Goal: Task Accomplishment & Management: Manage account settings

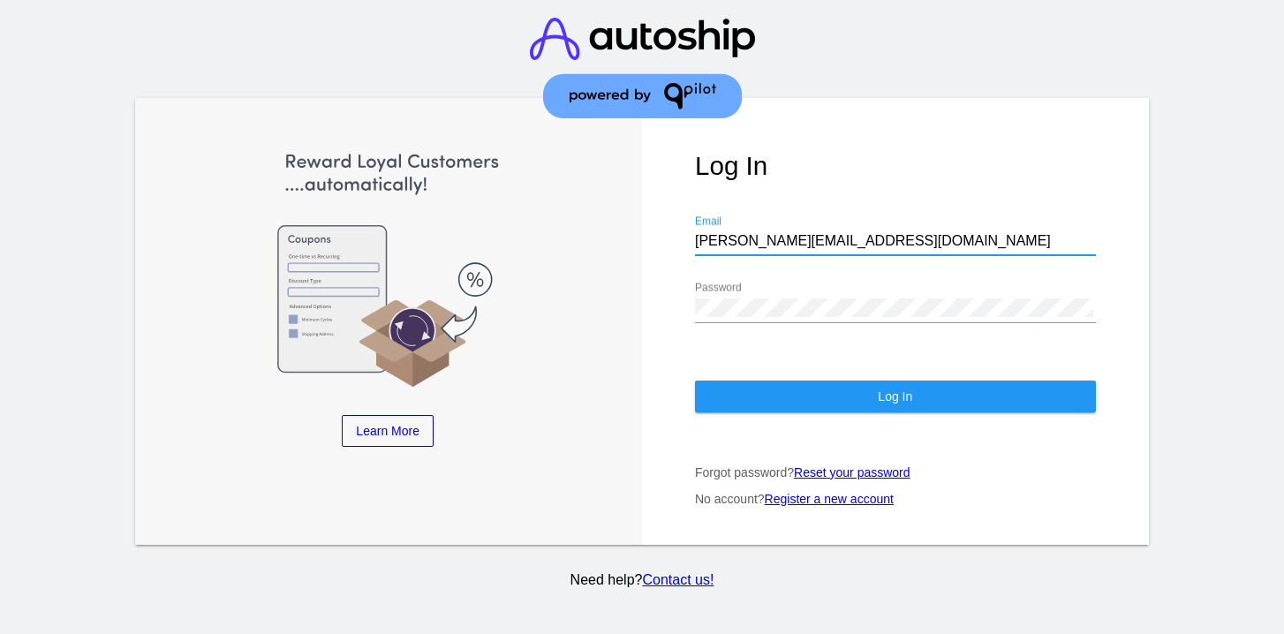
click at [800, 395] on button "Log In" at bounding box center [895, 397] width 401 height 32
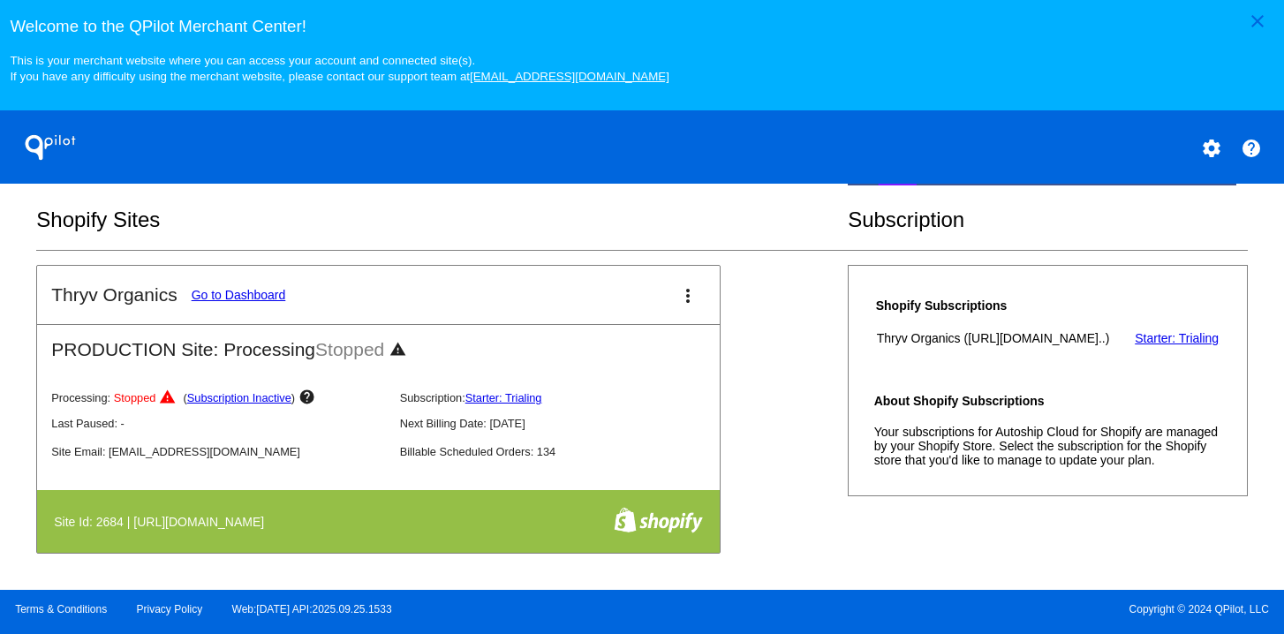
scroll to position [651, 0]
click at [211, 288] on link "Go to Dashboard" at bounding box center [239, 295] width 94 height 14
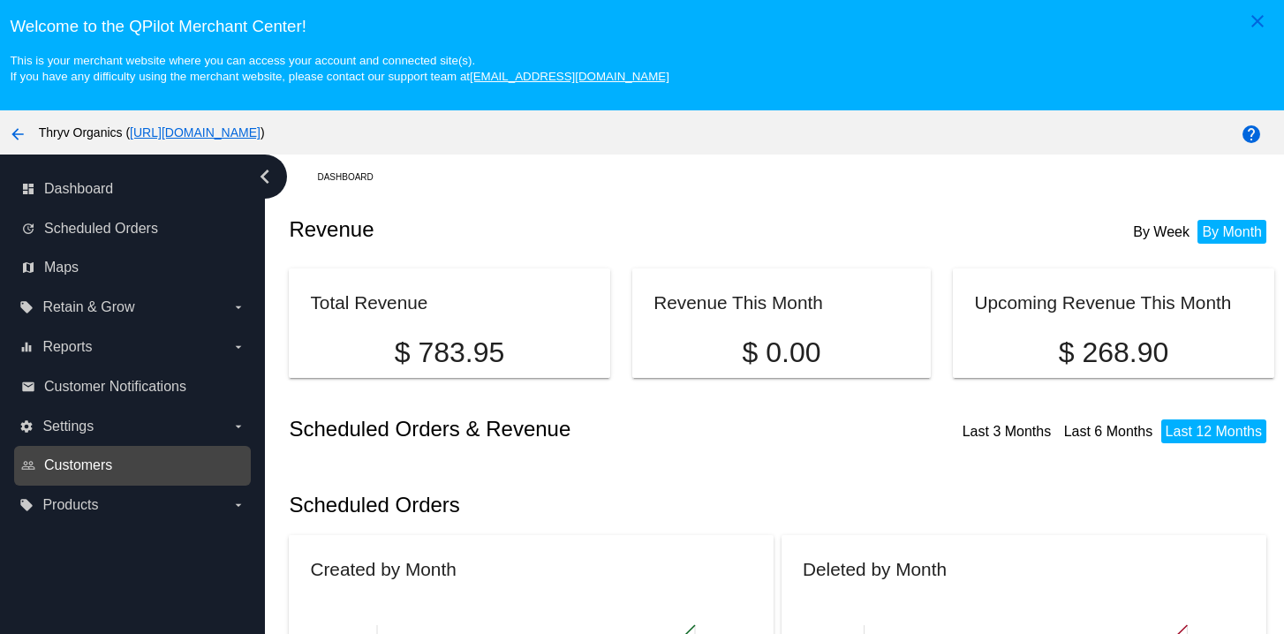
click at [112, 473] on span "Customers" at bounding box center [78, 465] width 68 height 16
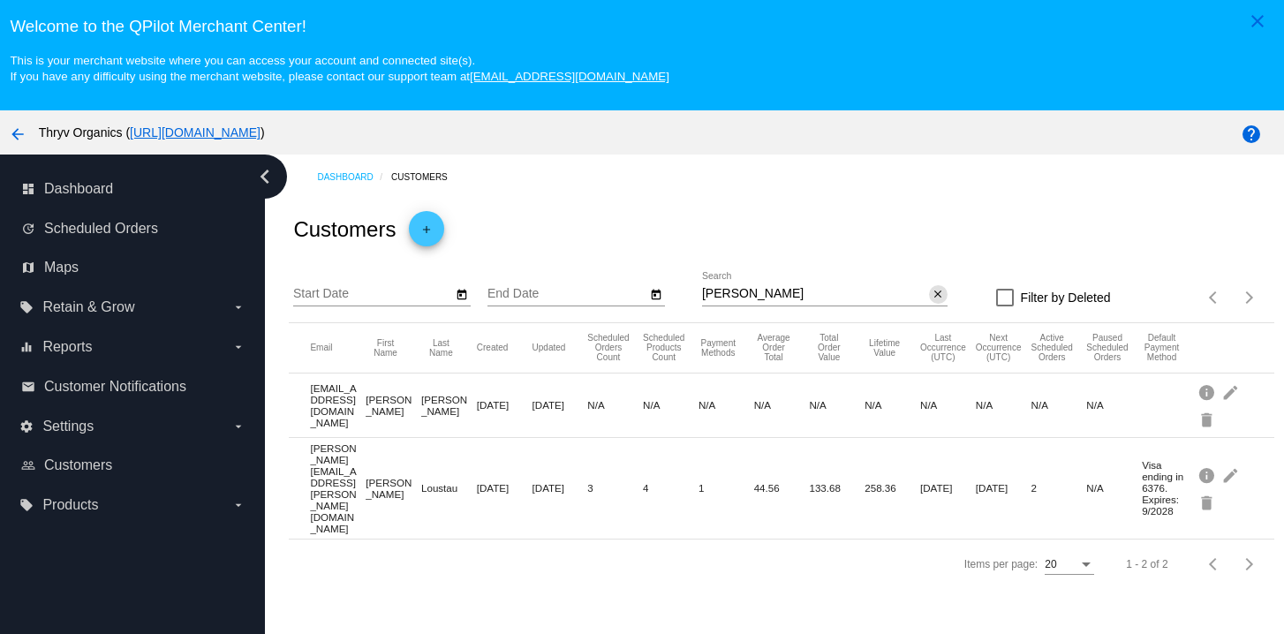
click at [932, 302] on mat-icon "close" at bounding box center [938, 295] width 12 height 14
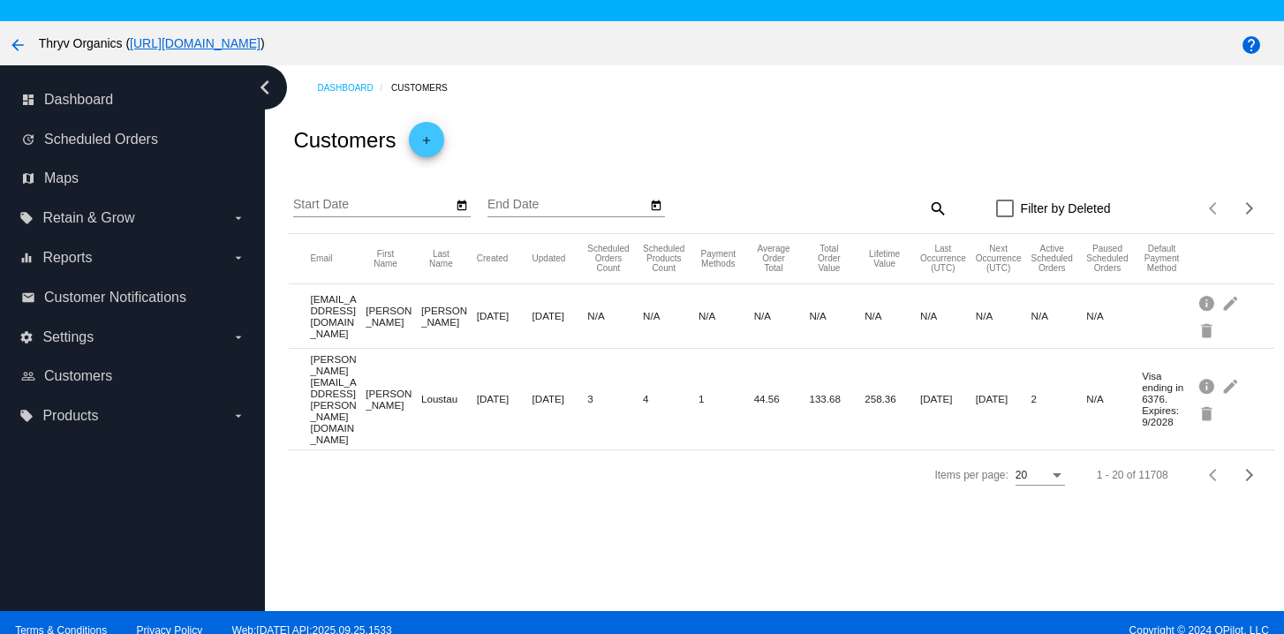
scroll to position [122, 0]
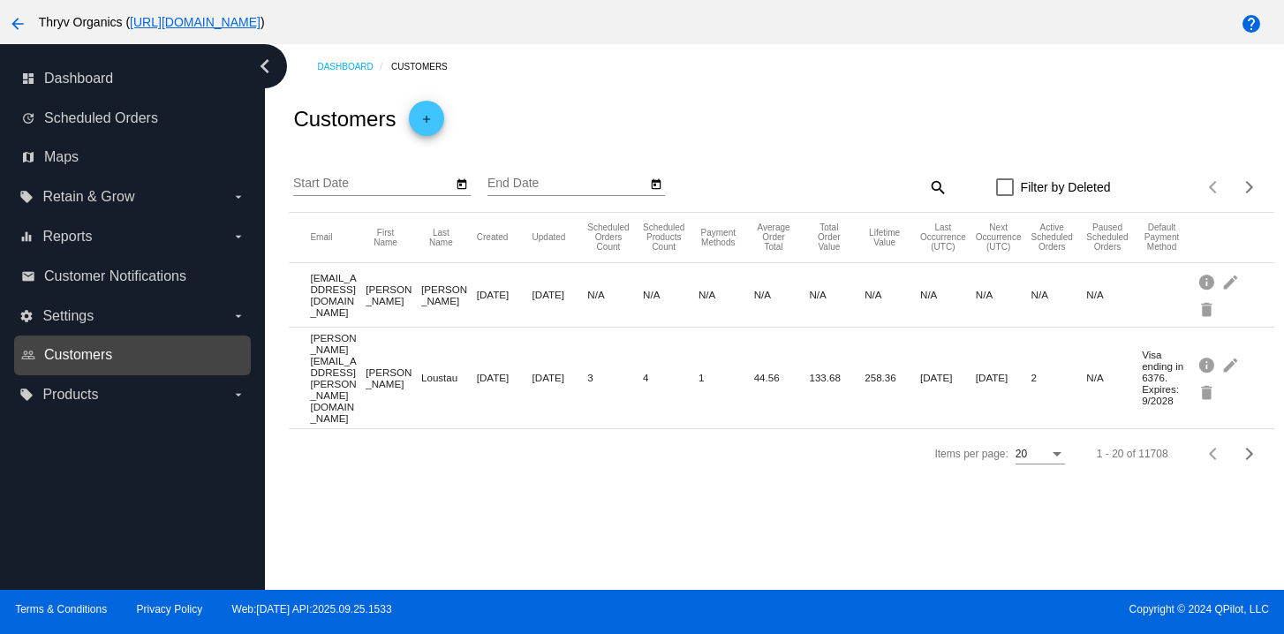
click at [88, 363] on span "Customers" at bounding box center [78, 355] width 68 height 16
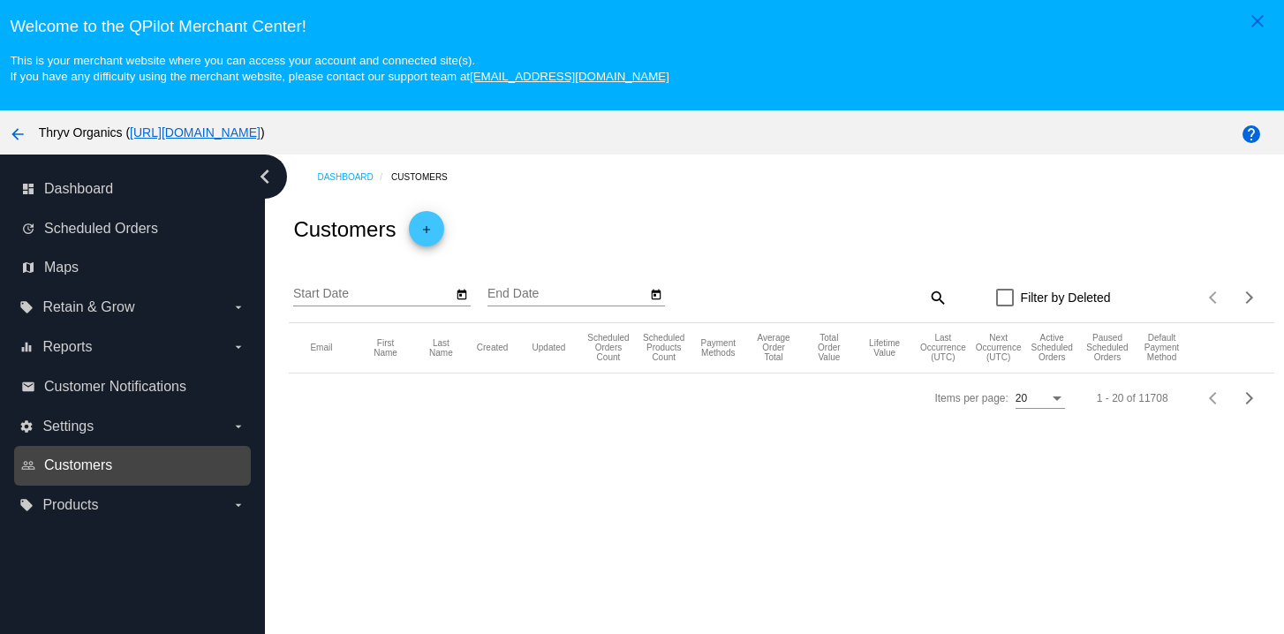
click at [84, 473] on span "Customers" at bounding box center [78, 465] width 68 height 16
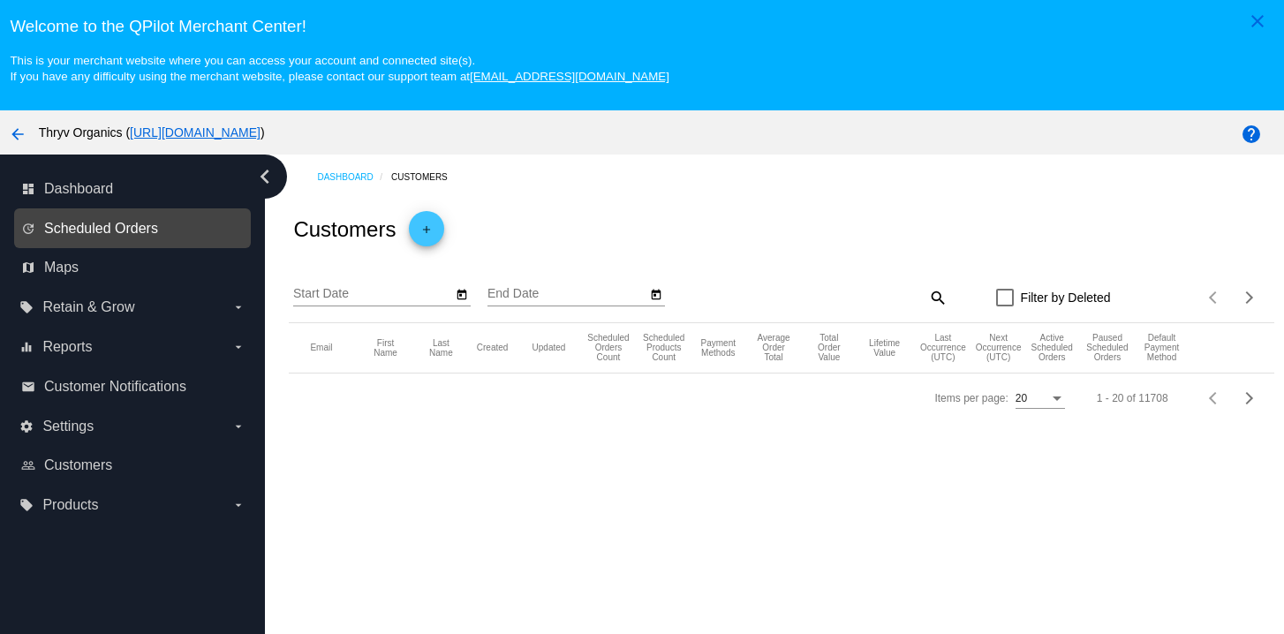
click at [110, 237] on span "Scheduled Orders" at bounding box center [101, 229] width 114 height 16
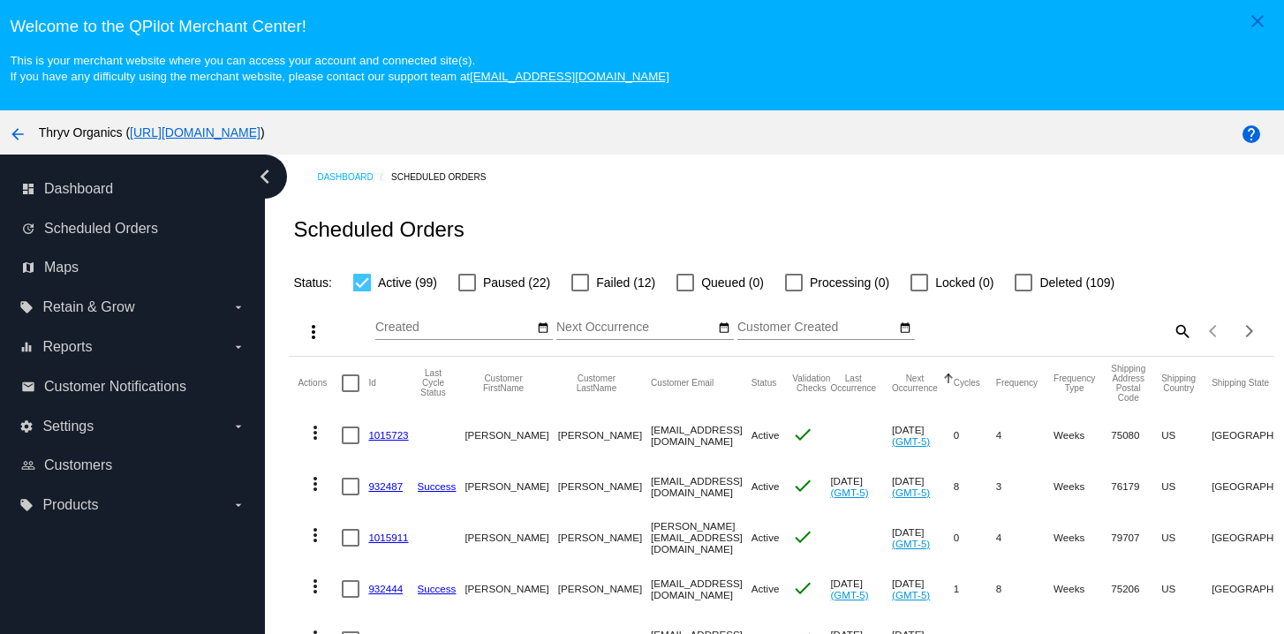
click at [476, 291] on div at bounding box center [467, 283] width 18 height 18
click at [467, 292] on input "Paused (22)" at bounding box center [466, 291] width 1 height 1
checkbox input "true"
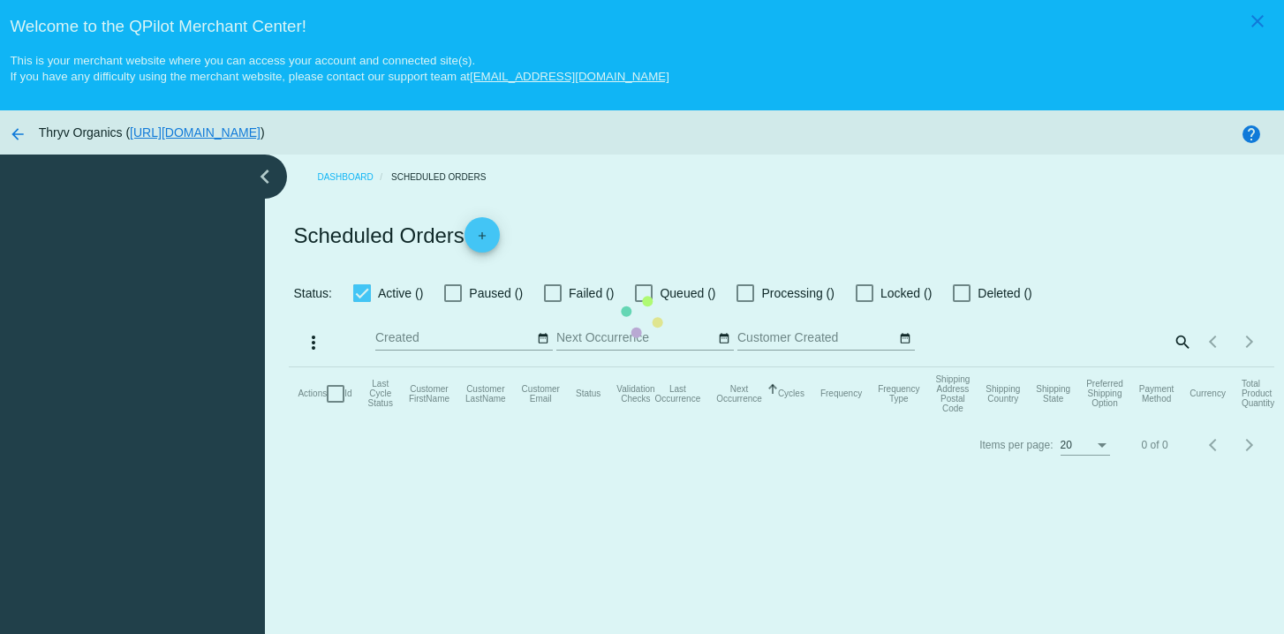
checkbox input "true"
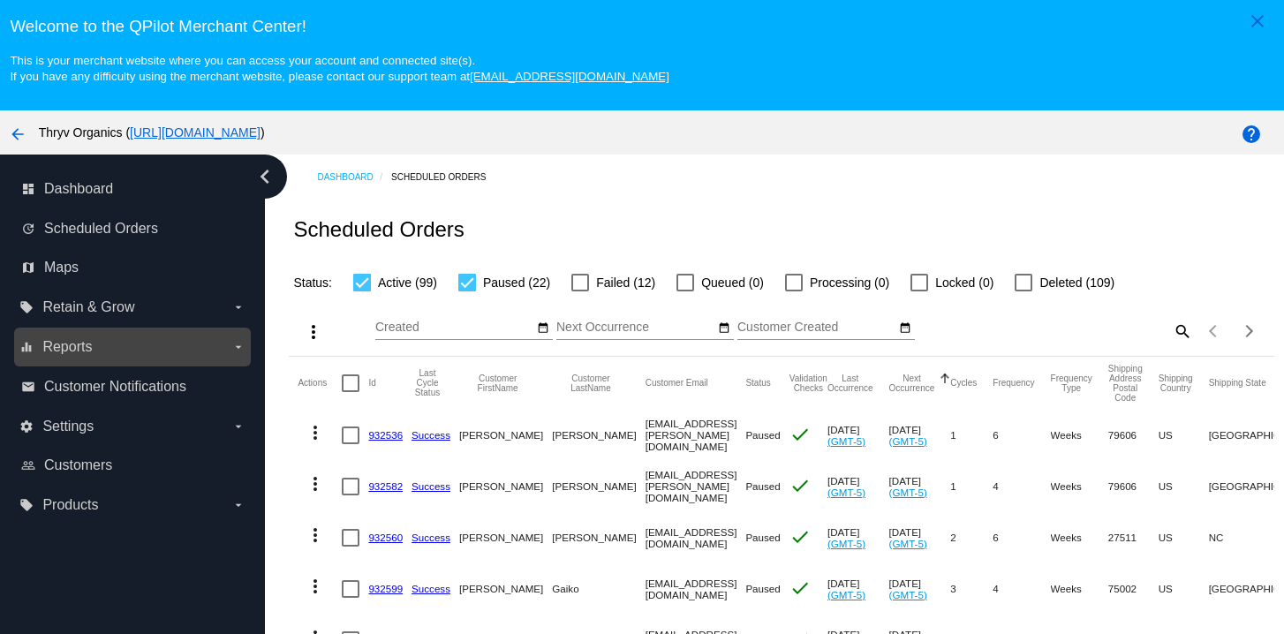
click at [155, 361] on label "equalizer Reports arrow_drop_down" at bounding box center [131, 347] width 225 height 28
click at [0, 0] on input "equalizer Reports arrow_drop_down" at bounding box center [0, 0] width 0 height 0
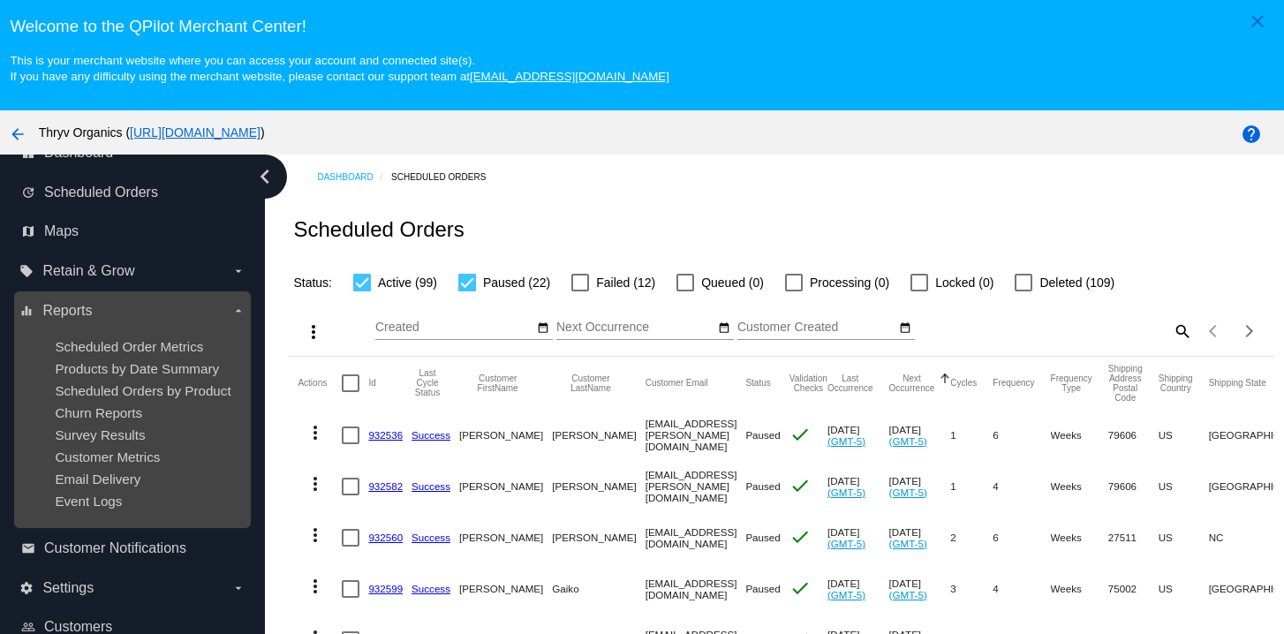
scroll to position [97, 0]
click at [135, 464] on span "Customer Metrics" at bounding box center [107, 456] width 105 height 15
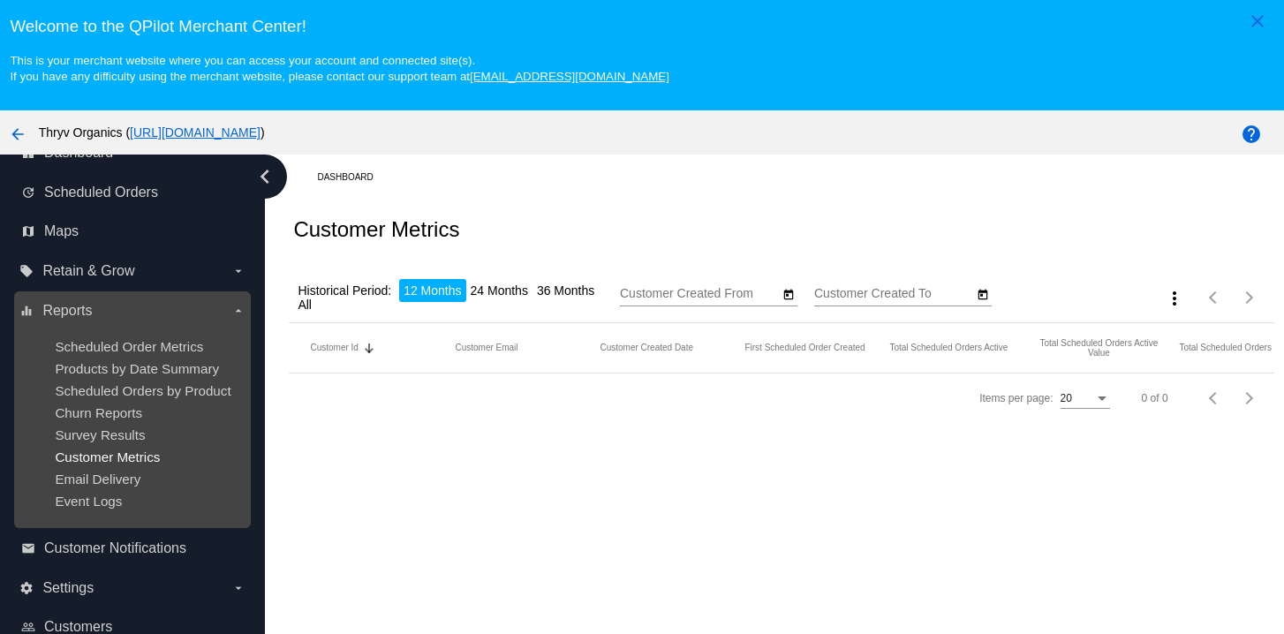
type input "[DATE]"
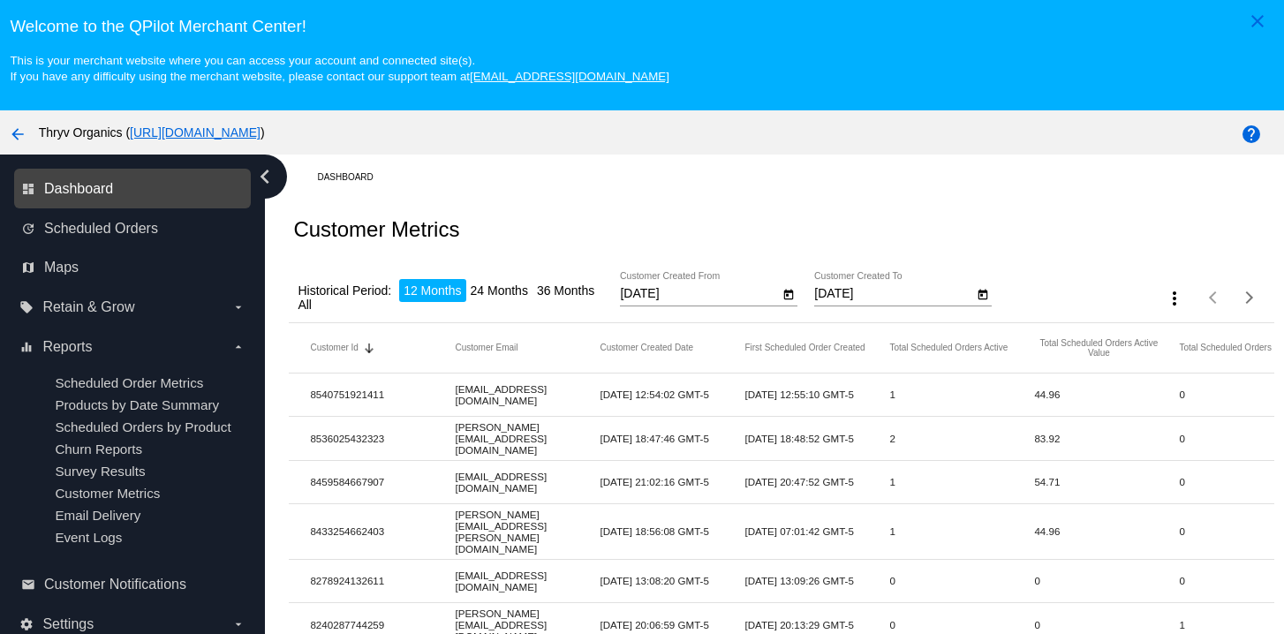
click at [102, 197] on span "Dashboard" at bounding box center [78, 189] width 69 height 16
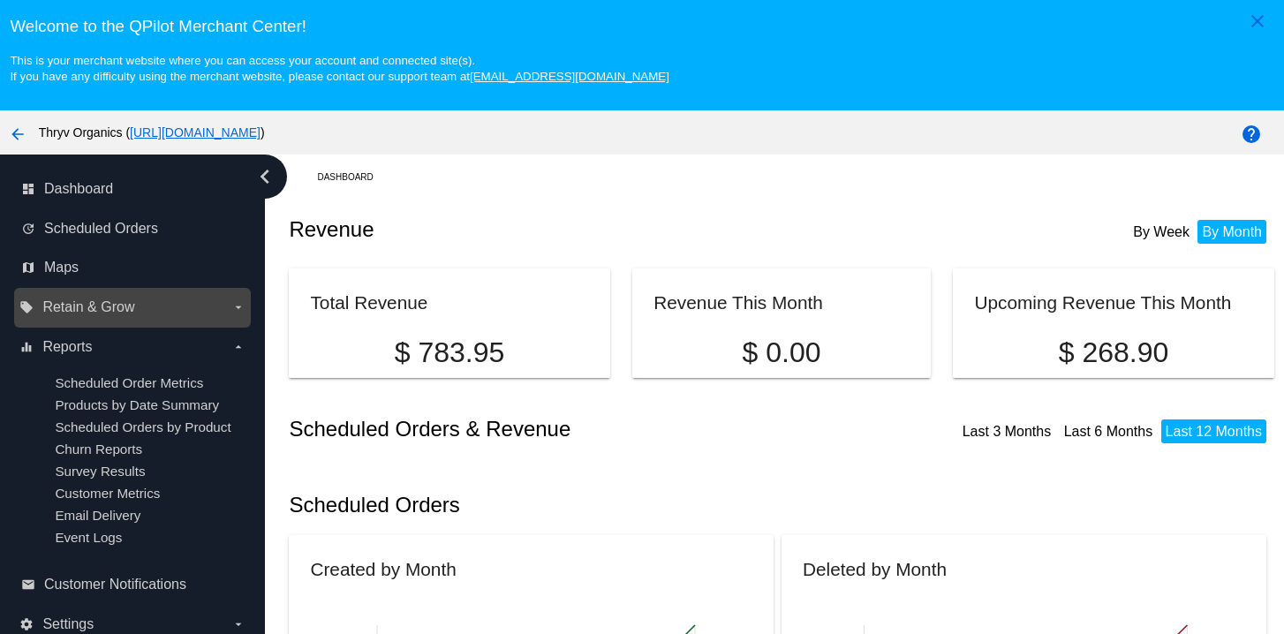
click at [123, 315] on span "Retain & Grow" at bounding box center [88, 307] width 92 height 16
click at [0, 0] on input "local_offer Retain & Grow arrow_drop_down" at bounding box center [0, 0] width 0 height 0
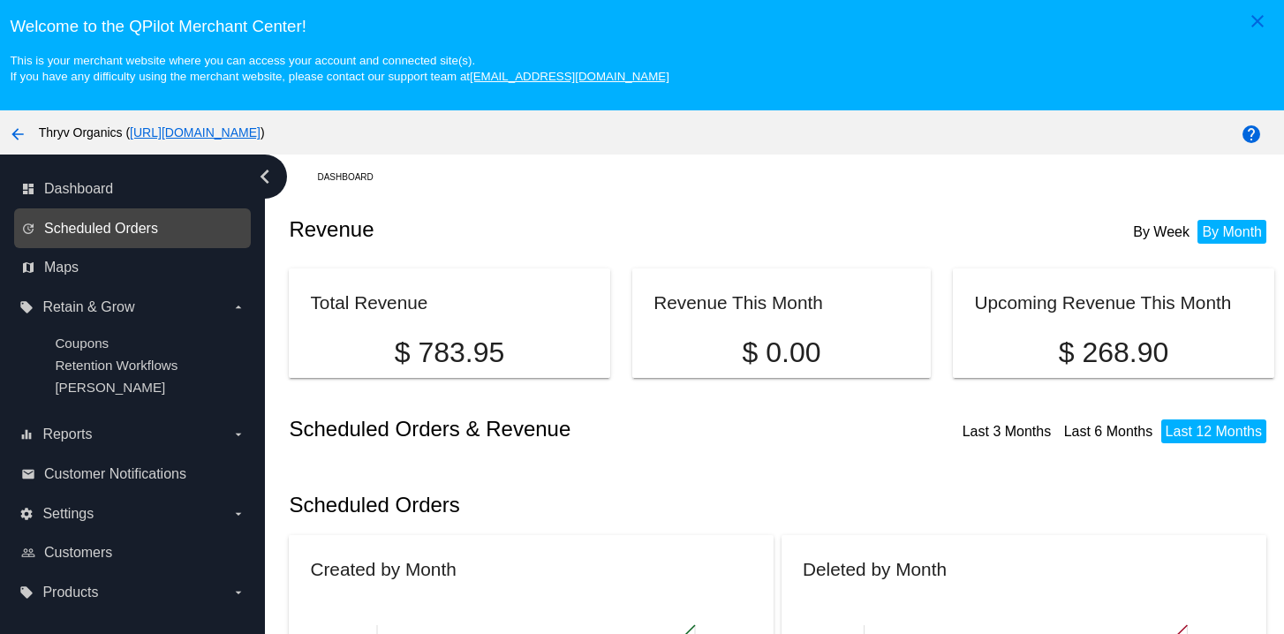
click at [125, 237] on span "Scheduled Orders" at bounding box center [101, 229] width 114 height 16
